Goal: Transaction & Acquisition: Book appointment/travel/reservation

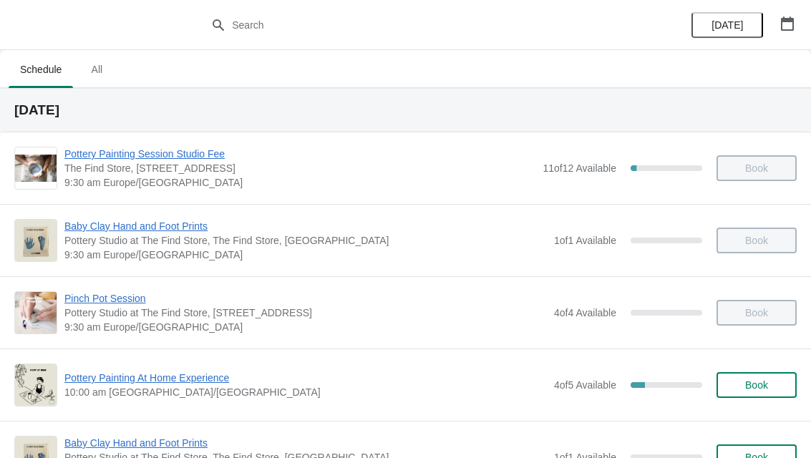
click at [799, 25] on button "button" at bounding box center [787, 24] width 26 height 26
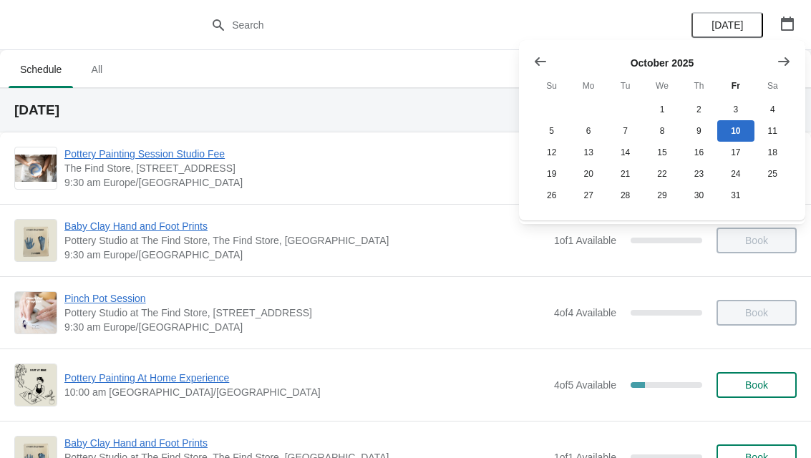
click at [786, 51] on button "Show next month, November 2025" at bounding box center [784, 62] width 26 height 26
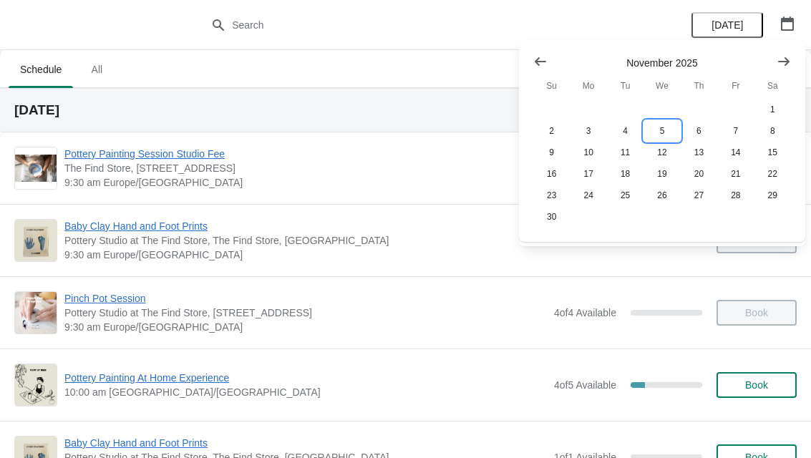
click at [668, 130] on button "5" at bounding box center [661, 130] width 37 height 21
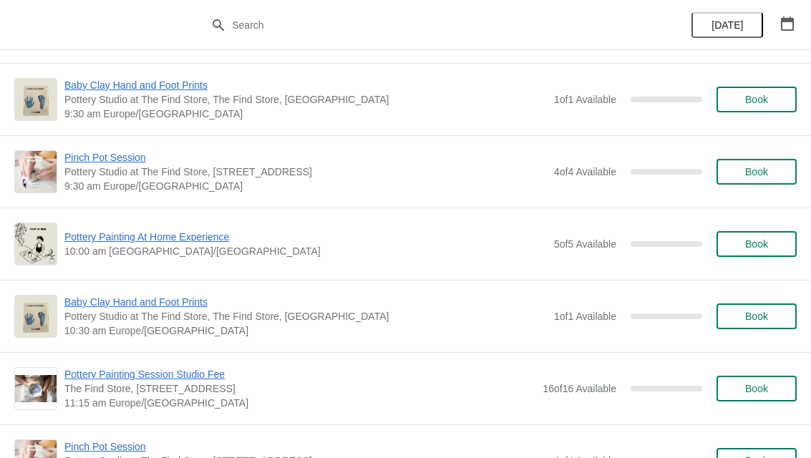
scroll to position [142, 0]
click at [167, 379] on span "Pottery Painting Session Studio Fee" at bounding box center [299, 373] width 471 height 14
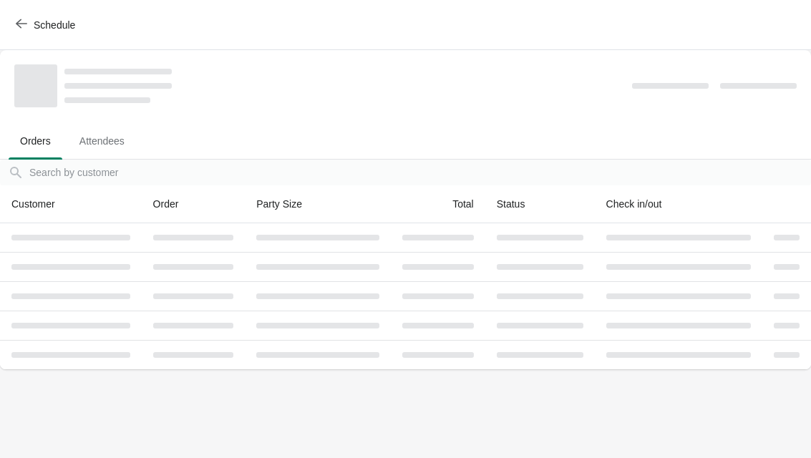
scroll to position [0, 0]
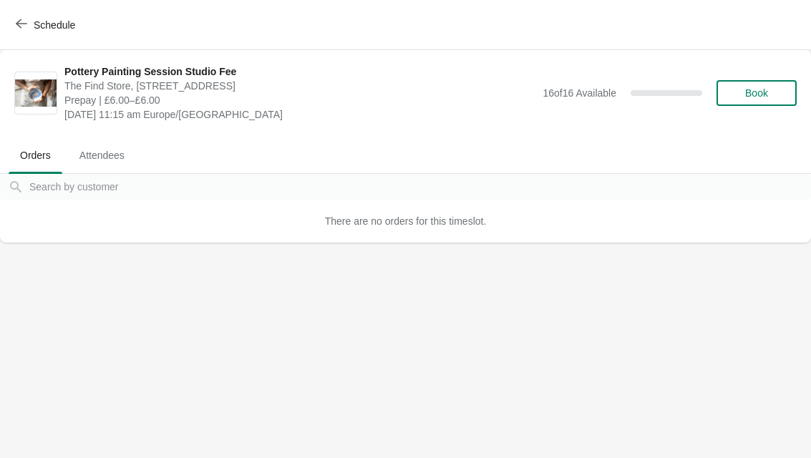
click at [749, 91] on span "Book" at bounding box center [756, 92] width 23 height 11
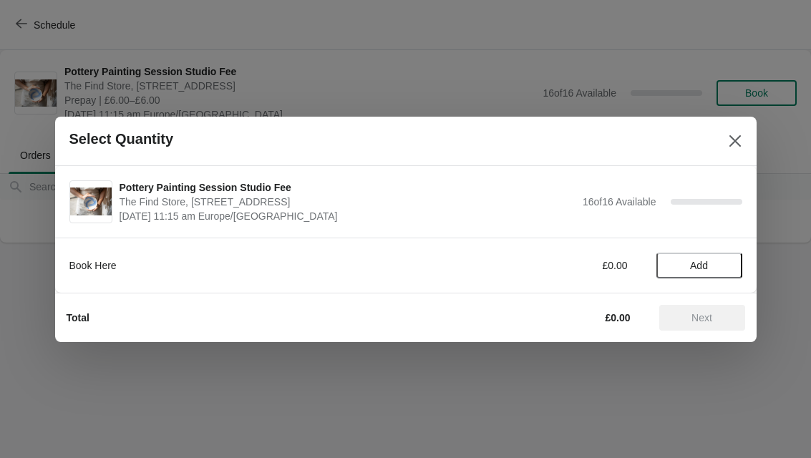
click at [695, 271] on span "Add" at bounding box center [699, 265] width 18 height 11
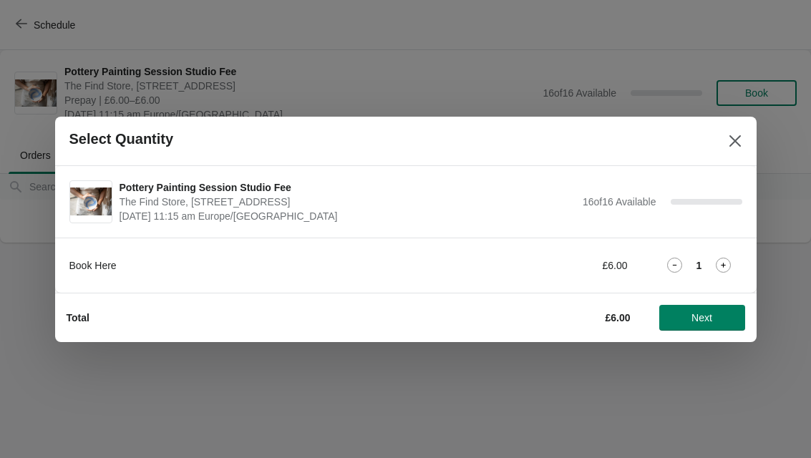
click at [728, 266] on icon at bounding box center [723, 265] width 15 height 15
click at [711, 313] on span "Next" at bounding box center [701, 317] width 21 height 11
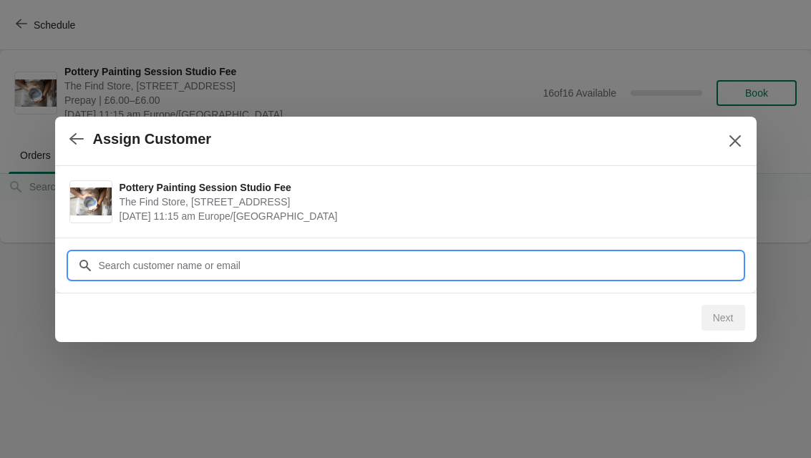
click at [240, 266] on input "Customer" at bounding box center [420, 266] width 644 height 26
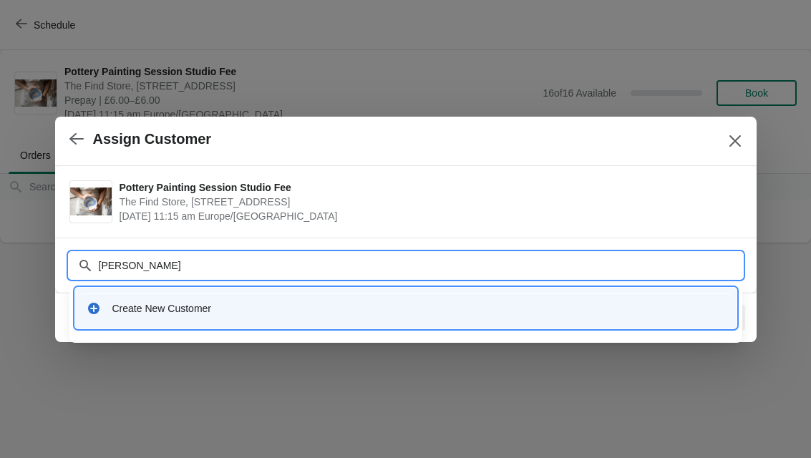
click at [182, 273] on input "[PERSON_NAME]" at bounding box center [420, 266] width 644 height 26
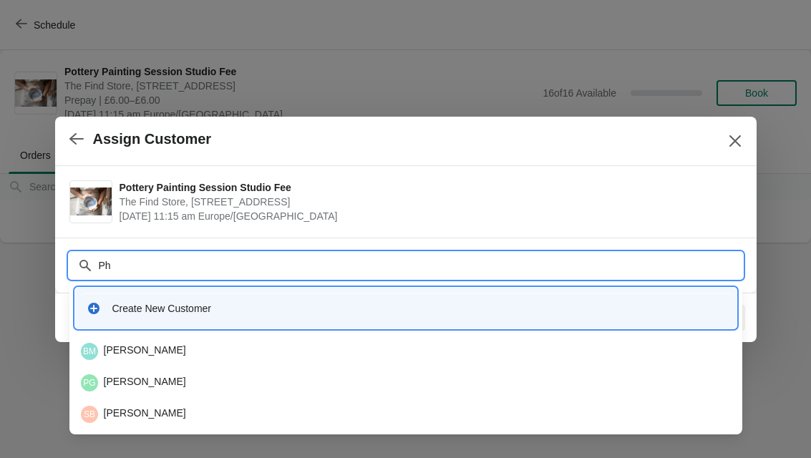
type input "P"
type input "[PERSON_NAME]"
click at [229, 315] on div "Create New Customer" at bounding box center [418, 308] width 613 height 14
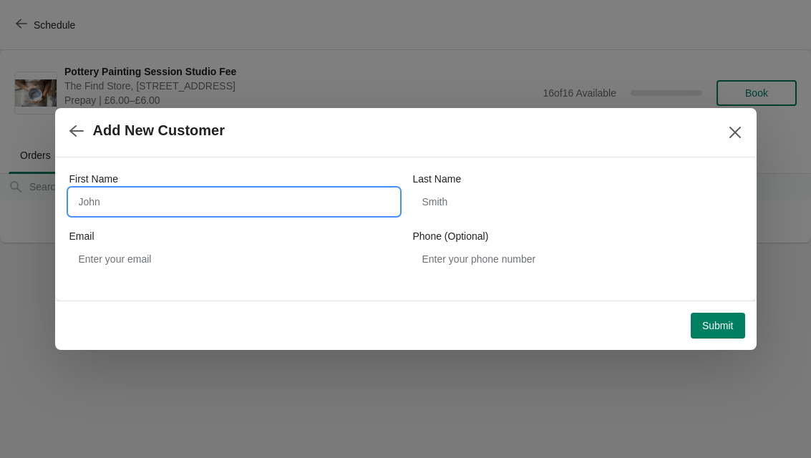
click at [273, 195] on input "First Name" at bounding box center [233, 202] width 329 height 26
type input "[PERSON_NAME]"
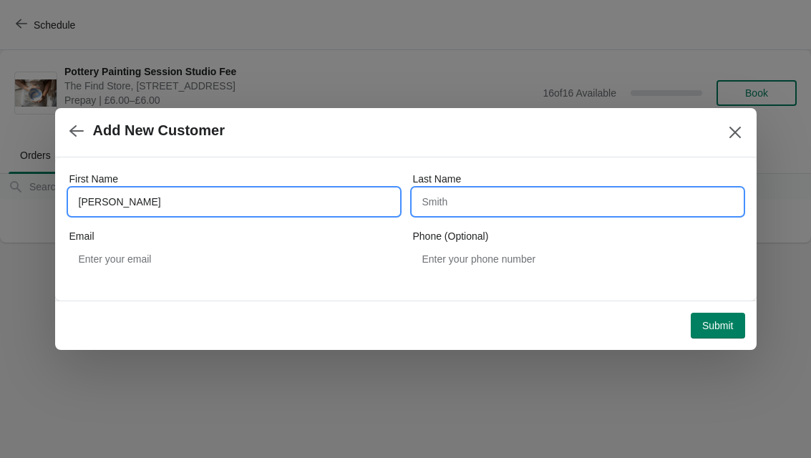
click at [565, 198] on input "Last Name" at bounding box center [577, 202] width 329 height 26
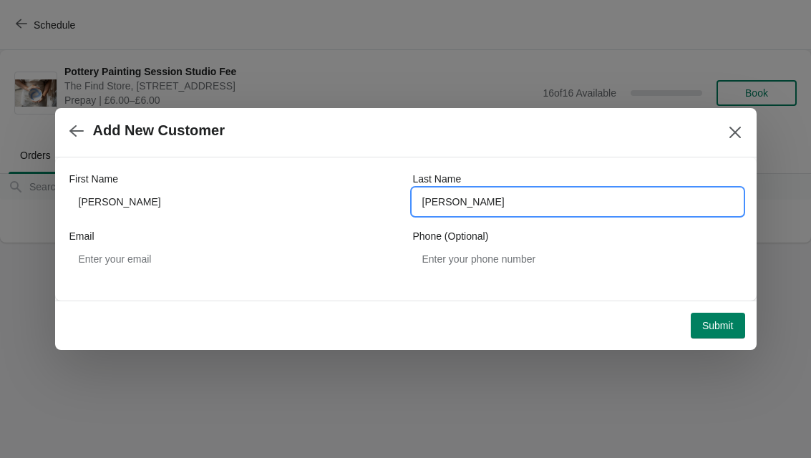
type input "[PERSON_NAME]"
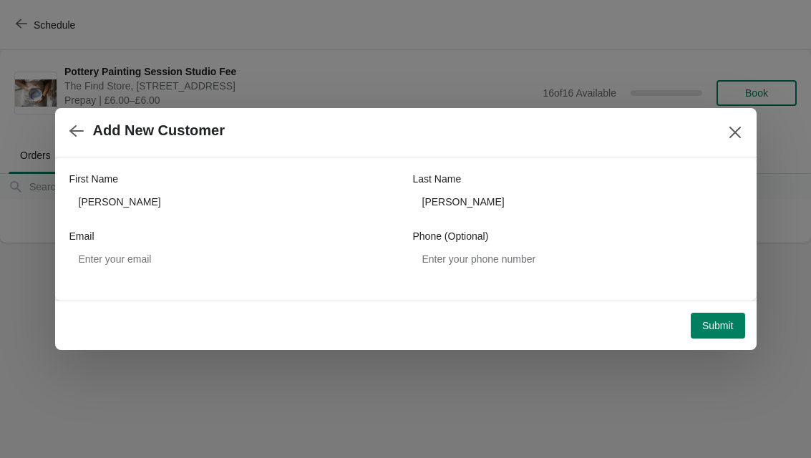
click at [718, 333] on button "Submit" at bounding box center [718, 326] width 54 height 26
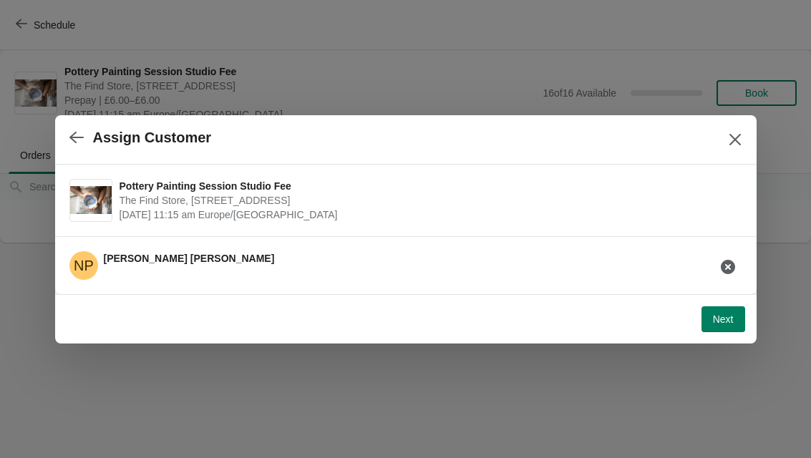
click at [492, 266] on div "NP [PERSON_NAME]" at bounding box center [400, 260] width 684 height 40
click at [721, 322] on span "Next" at bounding box center [723, 318] width 21 height 11
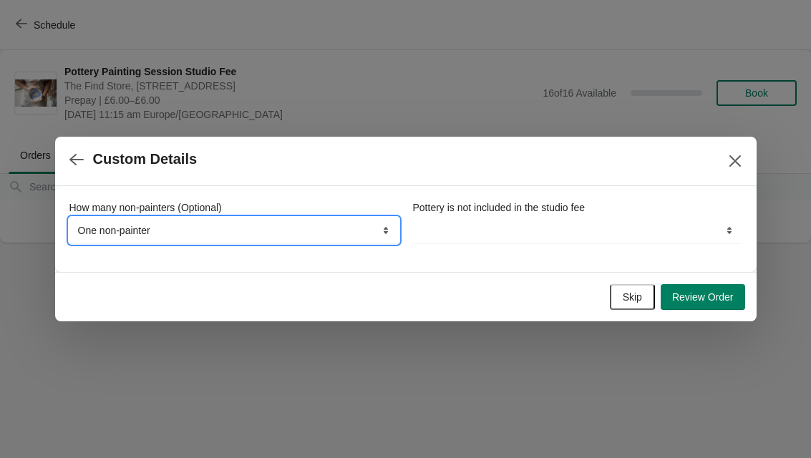
click at [370, 227] on select "None, we're all painting One non-painter Two non-painters" at bounding box center [233, 231] width 329 height 26
select select "None, we're all painting"
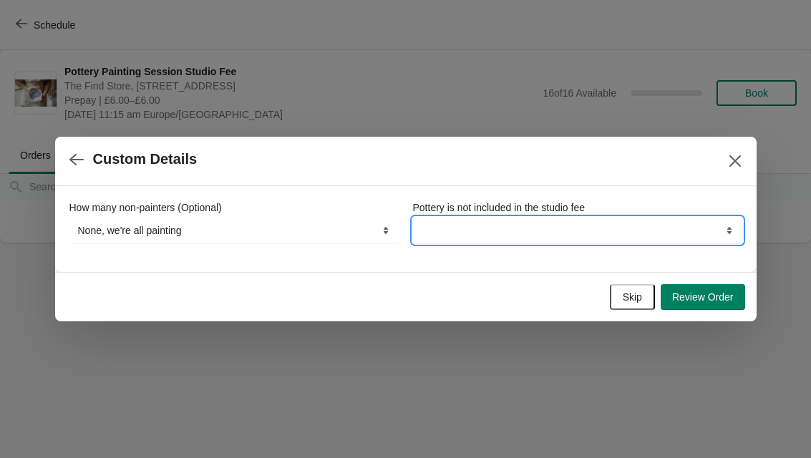
click at [619, 230] on select "By continuing your booking you understand this" at bounding box center [577, 231] width 329 height 26
select select "By continuing your booking you understand this"
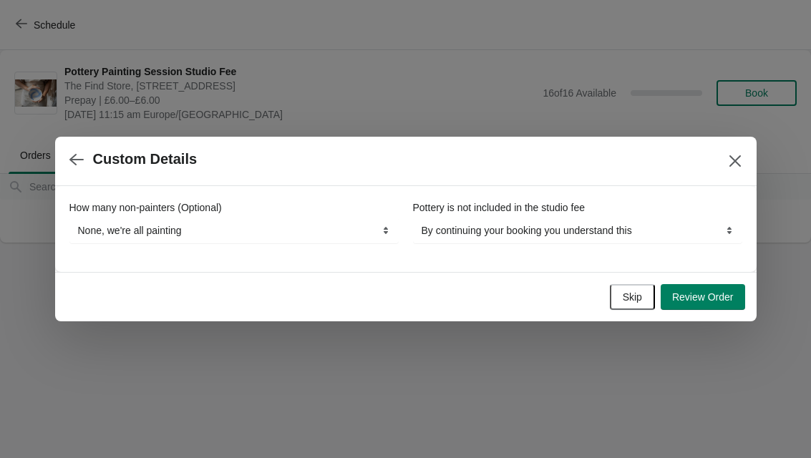
click at [706, 308] on button "Review Order" at bounding box center [703, 297] width 84 height 26
